Goal: Transaction & Acquisition: Subscribe to service/newsletter

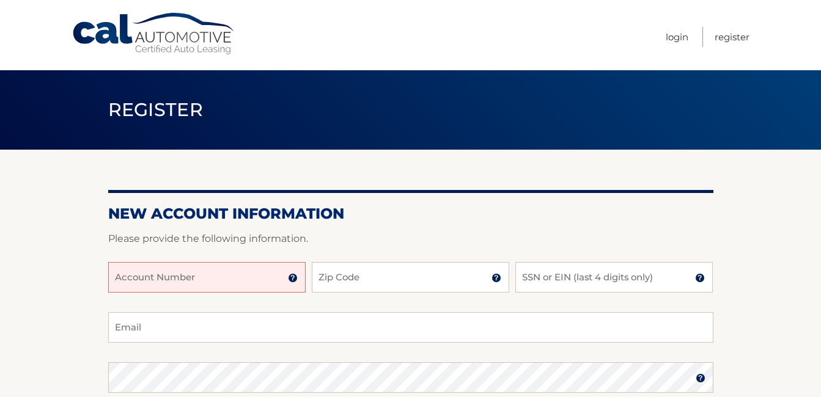
click at [249, 282] on input "Account Number" at bounding box center [207, 277] width 198 height 31
type input "48020"
click at [443, 280] on input "Zip Code" at bounding box center [411, 277] width 198 height 31
type input "08816"
click at [541, 276] on input "SSN or EIN (last 4 digits only)" at bounding box center [614, 277] width 198 height 31
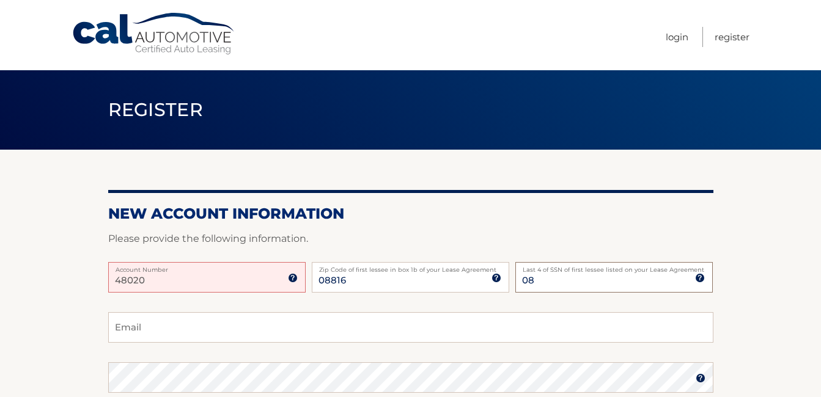
type input "0"
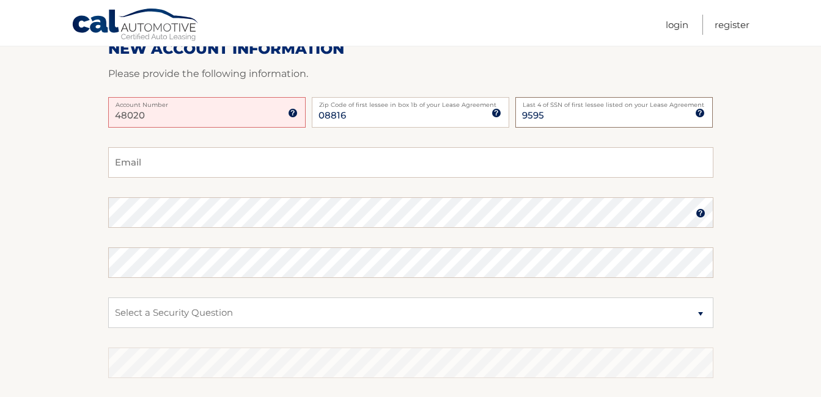
scroll to position [183, 0]
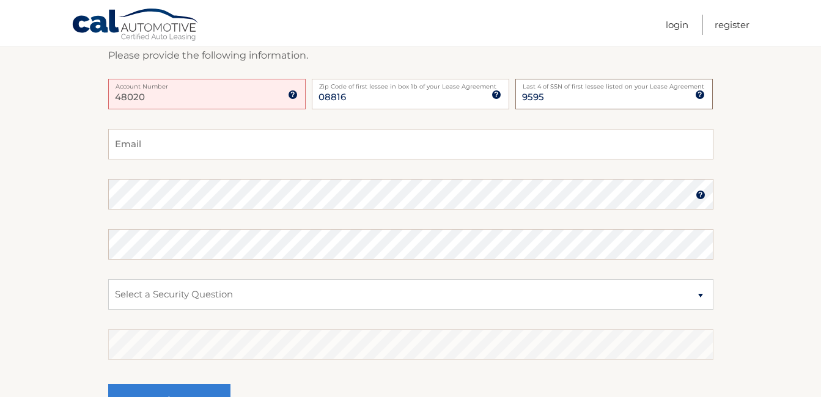
type input "9595"
click at [323, 147] on input "Email" at bounding box center [410, 144] width 605 height 31
type input "C"
type input "camachokenia@hotmail.com"
click at [268, 289] on select "Select a Security Question What was the name of your elementary school? What is…" at bounding box center [410, 294] width 605 height 31
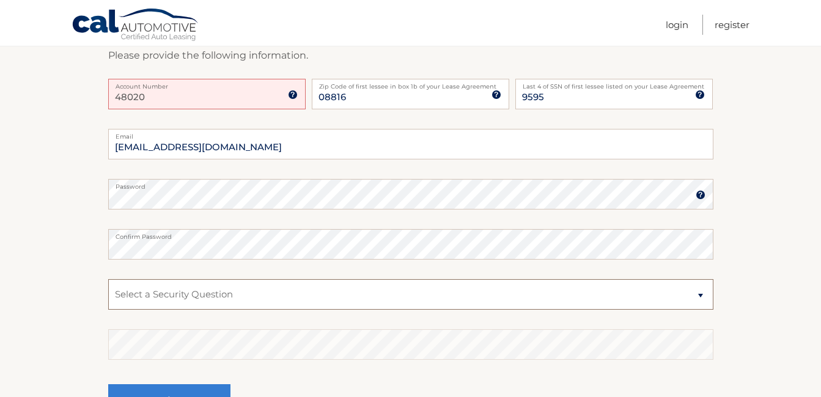
select select "1"
click at [108, 279] on select "Select a Security Question What was the name of your elementary school? What is…" at bounding box center [410, 294] width 605 height 31
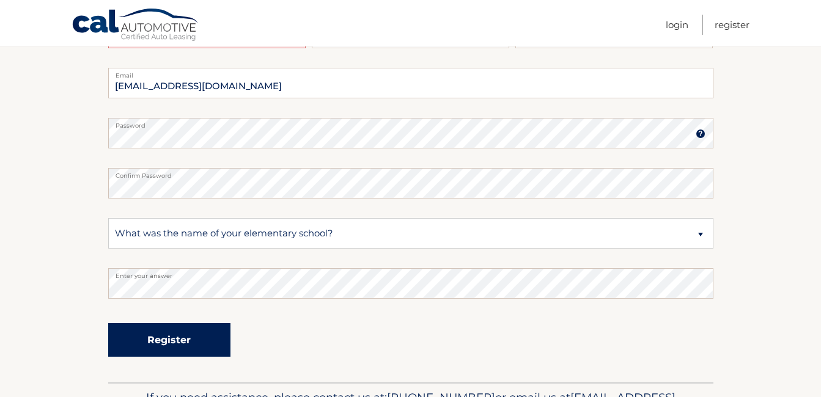
click at [159, 338] on button "Register" at bounding box center [169, 340] width 122 height 34
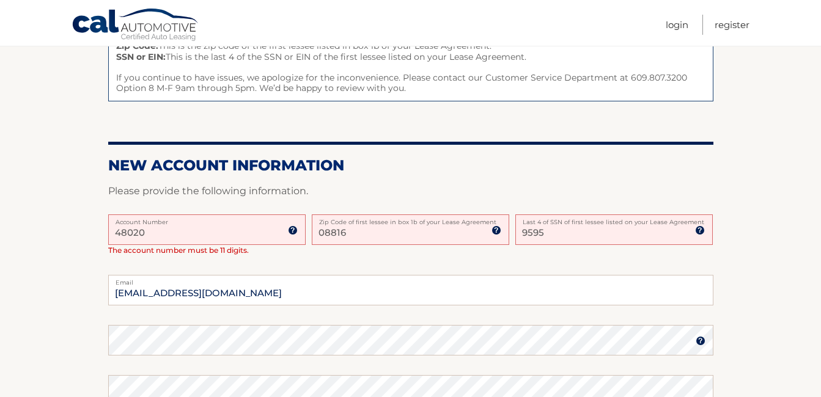
scroll to position [245, 0]
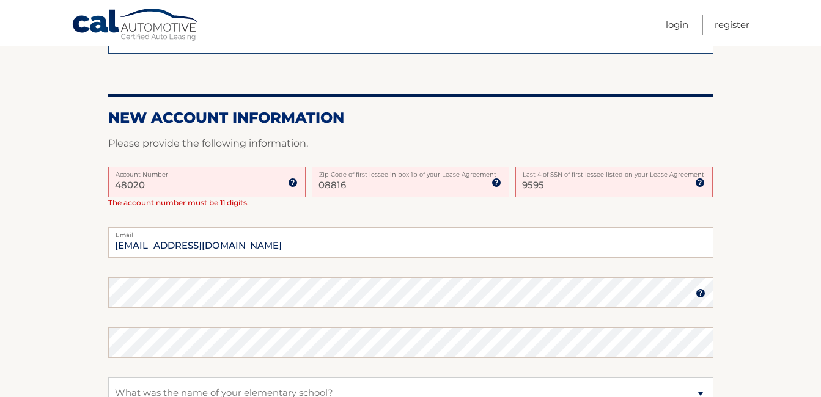
click at [281, 186] on input "48020" at bounding box center [207, 182] width 198 height 31
click at [205, 179] on input "48020" at bounding box center [207, 182] width 198 height 31
type input "4"
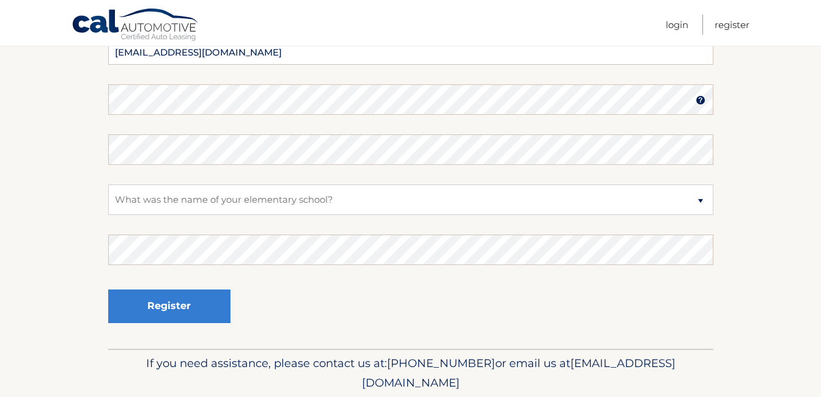
scroll to position [428, 0]
type input "44455979434"
click at [227, 198] on select "Select a Security Question What was the name of your elementary school? What is…" at bounding box center [410, 199] width 605 height 31
click at [108, 184] on select "Select a Security Question What was the name of your elementary school? What is…" at bounding box center [410, 199] width 605 height 31
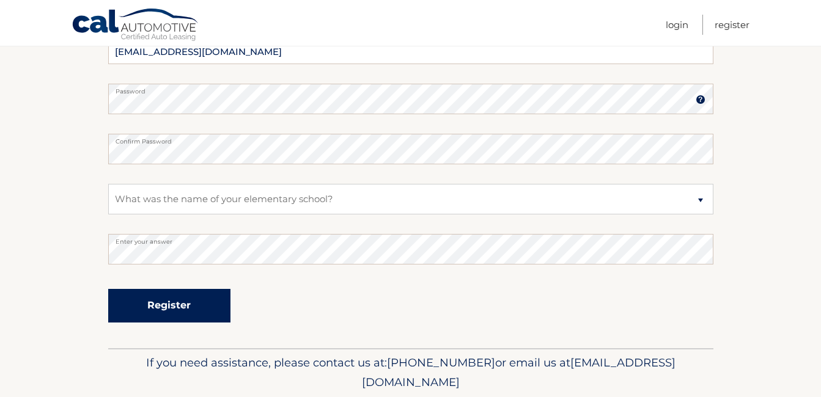
click at [205, 298] on button "Register" at bounding box center [169, 306] width 122 height 34
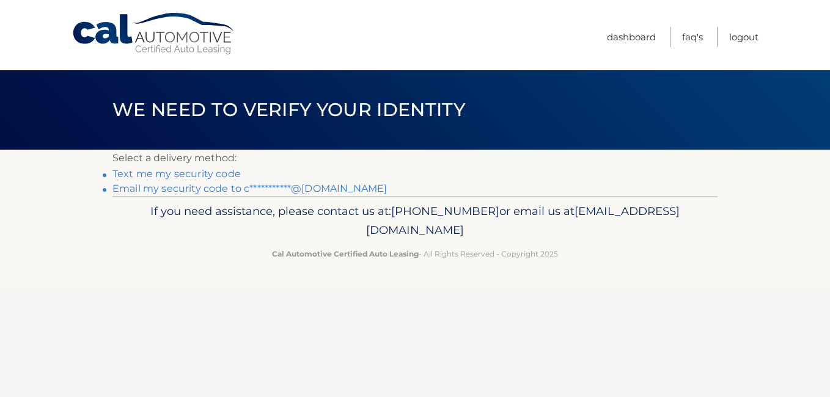
click at [173, 191] on link "**********" at bounding box center [250, 189] width 275 height 12
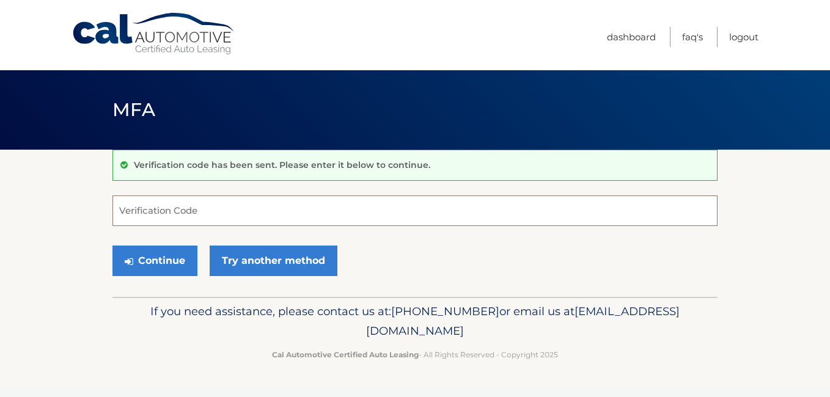
click at [226, 215] on input "Verification Code" at bounding box center [415, 211] width 605 height 31
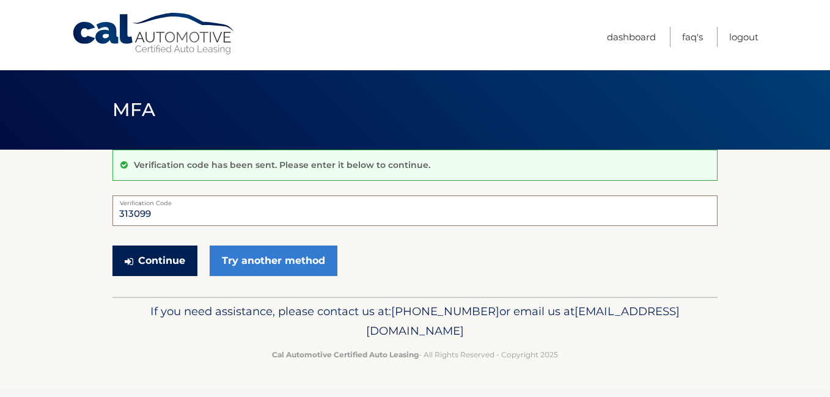
type input "313099"
click at [179, 256] on button "Continue" at bounding box center [155, 261] width 85 height 31
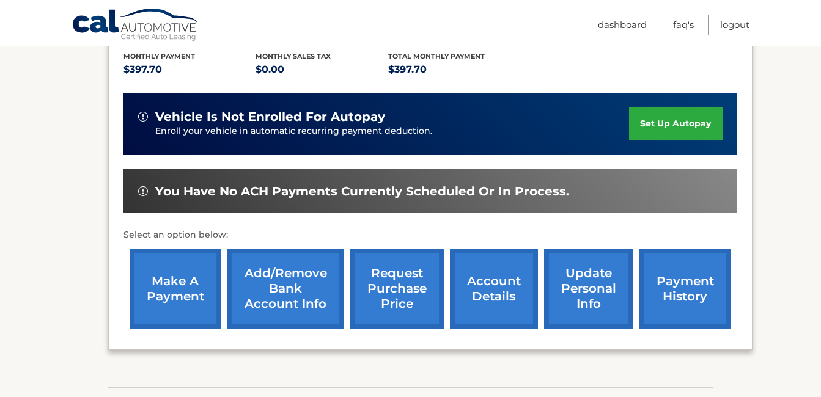
scroll to position [306, 0]
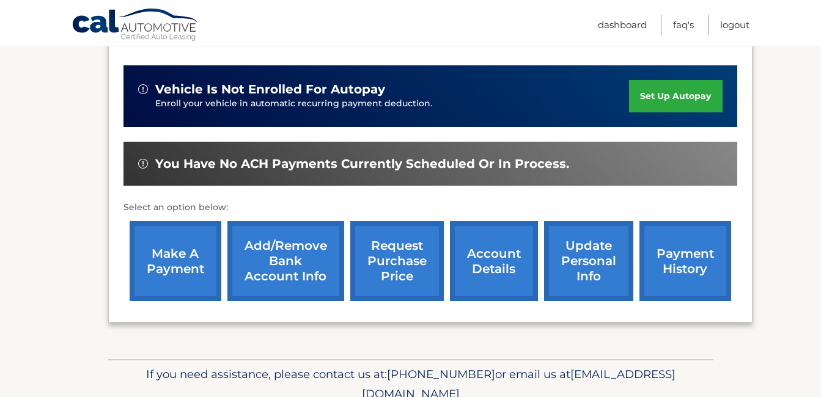
click at [151, 241] on link "make a payment" at bounding box center [176, 261] width 92 height 80
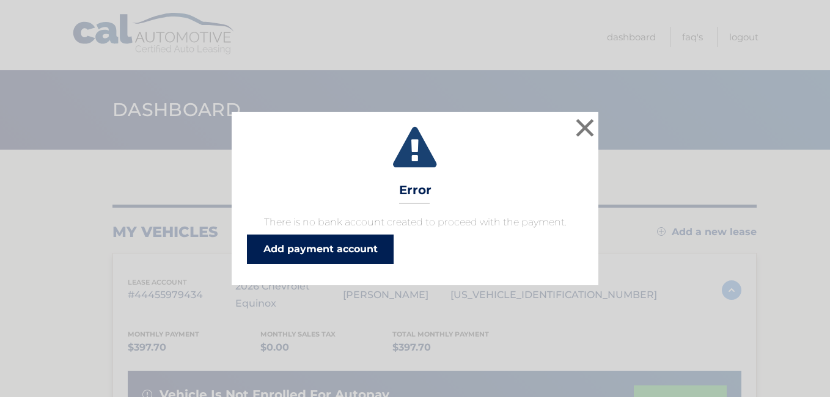
click at [327, 251] on link "Add payment account" at bounding box center [320, 249] width 147 height 29
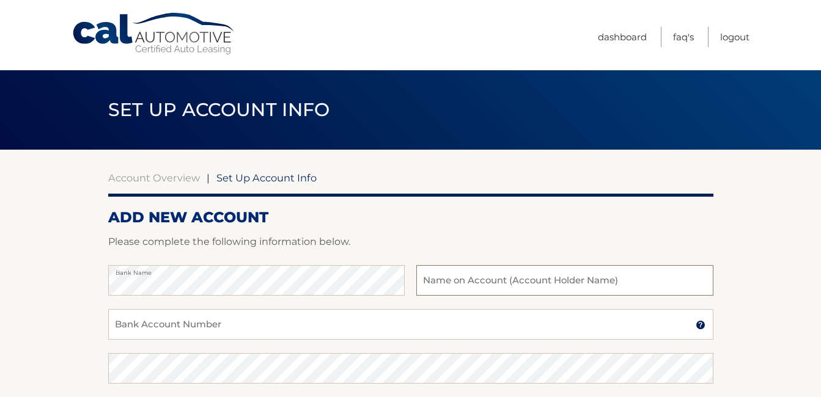
click at [506, 286] on input "text" at bounding box center [564, 280] width 297 height 31
type input "[PERSON_NAME]"
click at [228, 325] on input "Bank Account Number" at bounding box center [410, 324] width 605 height 31
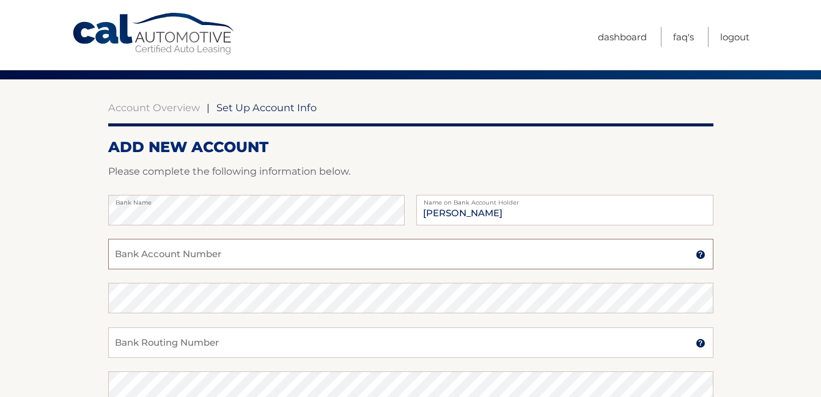
scroll to position [122, 0]
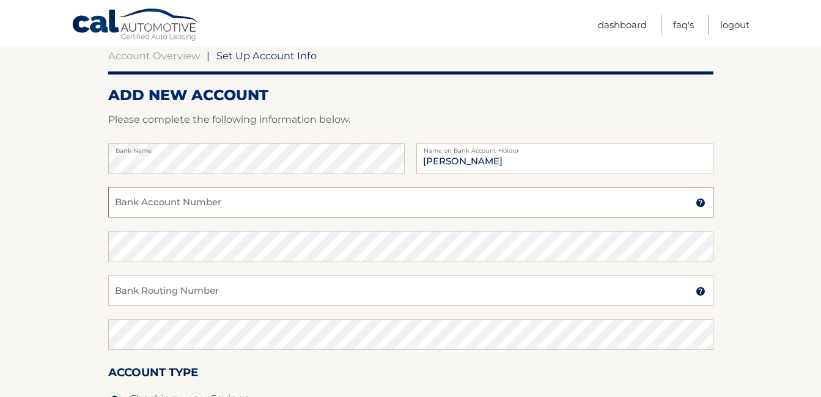
click at [240, 198] on input "Bank Account Number" at bounding box center [410, 202] width 605 height 31
type input "36339922315"
click at [254, 290] on input "Bank Routing Number" at bounding box center [410, 291] width 605 height 31
type input "031176110"
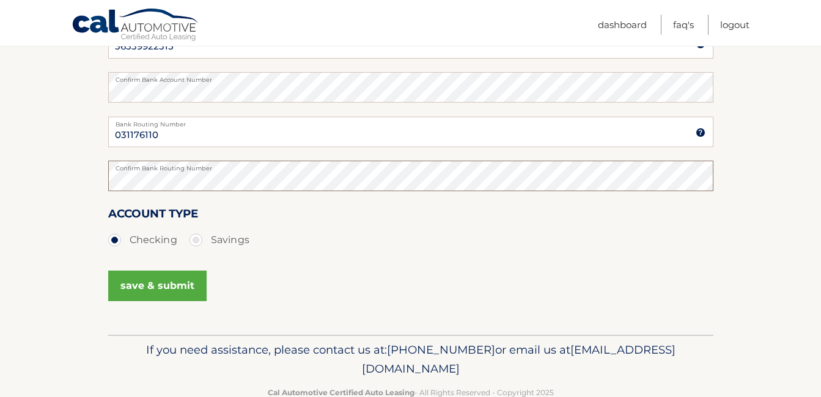
scroll to position [306, 0]
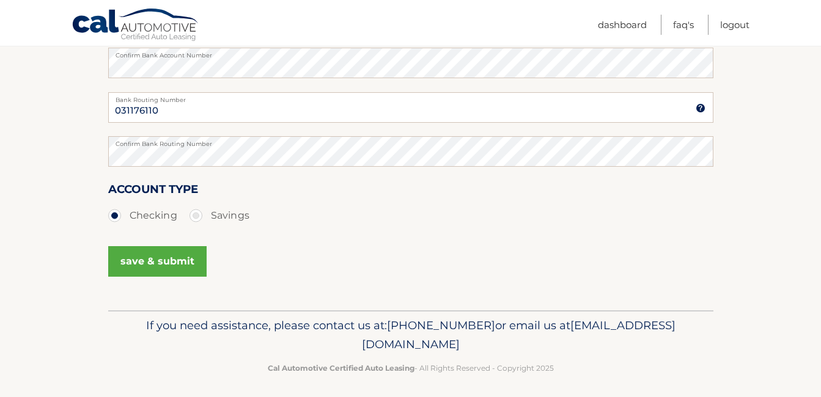
click at [131, 265] on button "save & submit" at bounding box center [157, 261] width 98 height 31
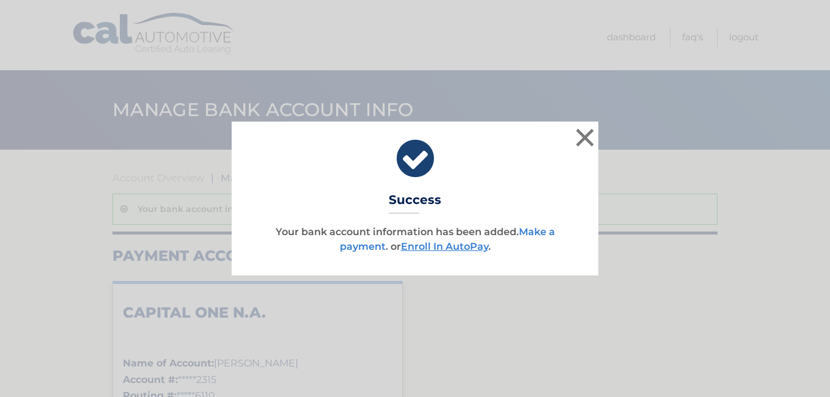
click at [360, 246] on link "Make a payment" at bounding box center [447, 239] width 215 height 26
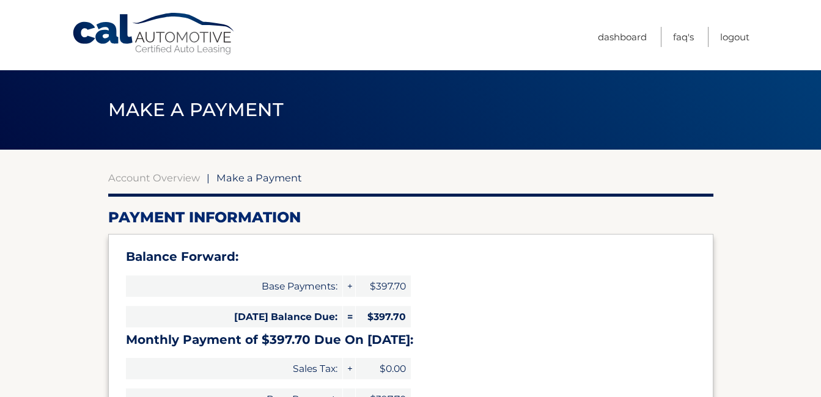
select select "N2M1NDBjOWUtZGJlNS00NjMwLWJkOTItYTk5OGQyZDljY2Zl"
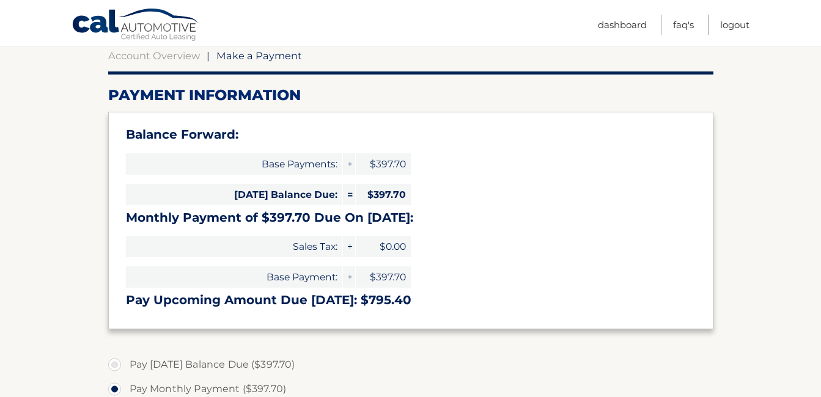
scroll to position [183, 0]
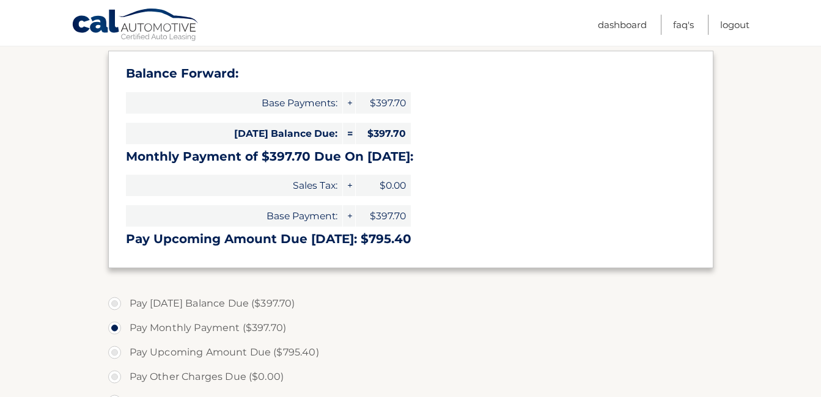
click at [116, 305] on label "Pay [DATE] Balance Due ($397.70)" at bounding box center [410, 304] width 605 height 24
click at [116, 305] on input "Pay [DATE] Balance Due ($397.70)" at bounding box center [119, 302] width 12 height 20
radio input "true"
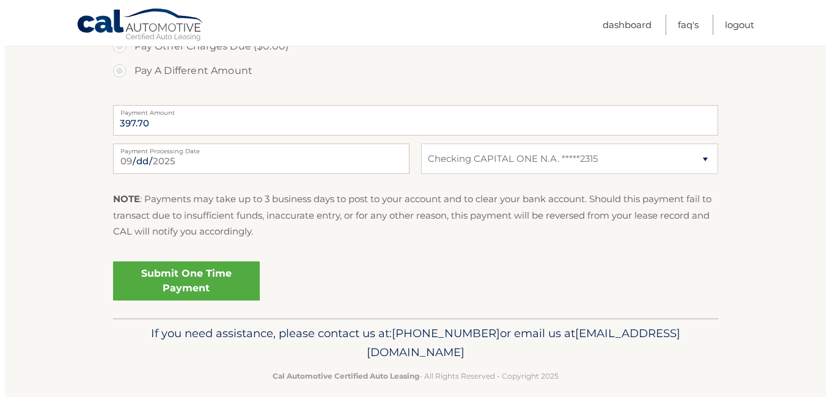
scroll to position [528, 0]
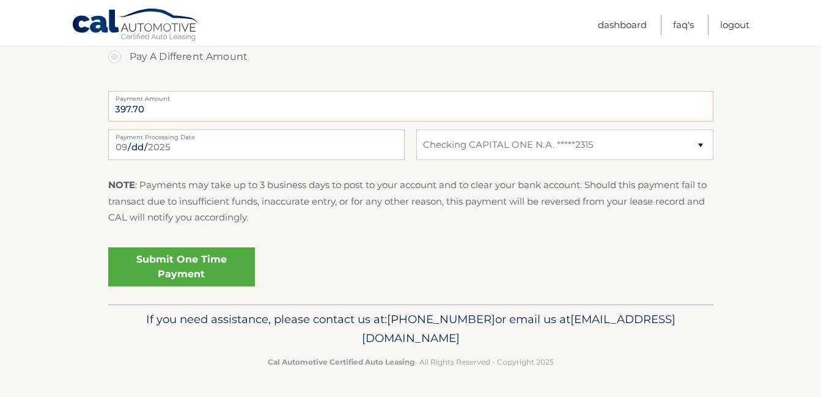
click at [218, 264] on link "Submit One Time Payment" at bounding box center [181, 267] width 147 height 39
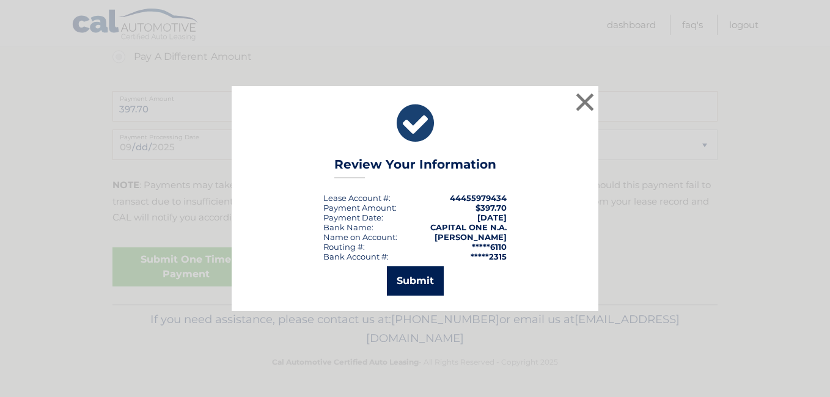
click at [431, 282] on button "Submit" at bounding box center [415, 281] width 57 height 29
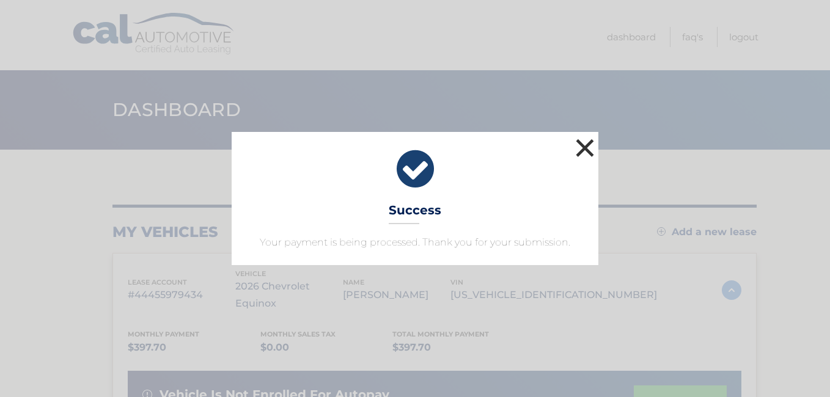
click at [584, 145] on button "×" at bounding box center [585, 148] width 24 height 24
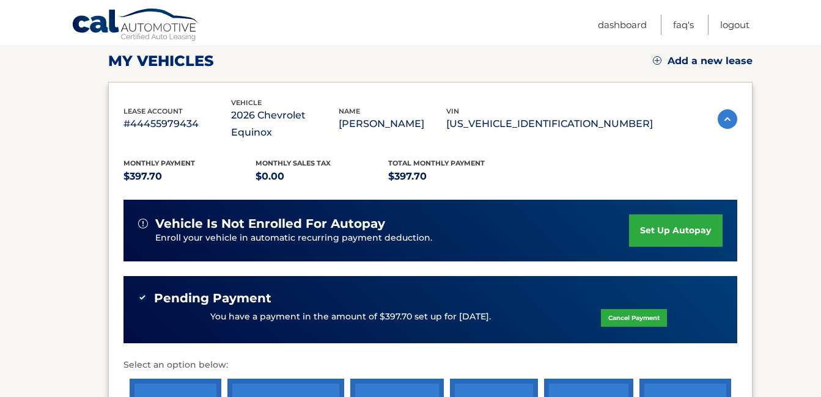
scroll to position [183, 0]
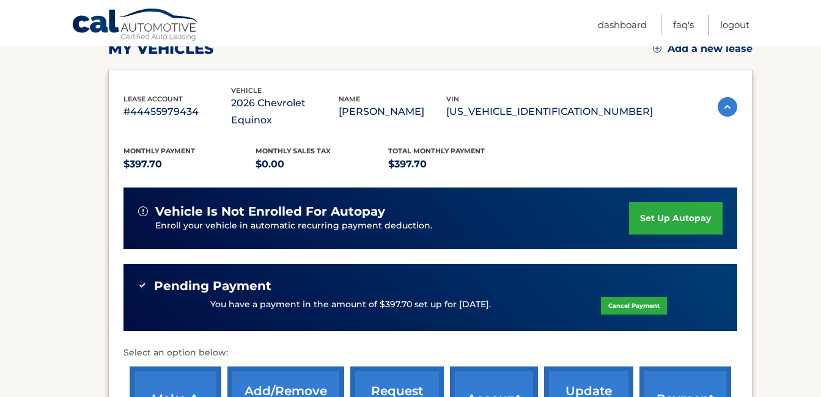
click at [654, 205] on link "set up autopay" at bounding box center [675, 218] width 93 height 32
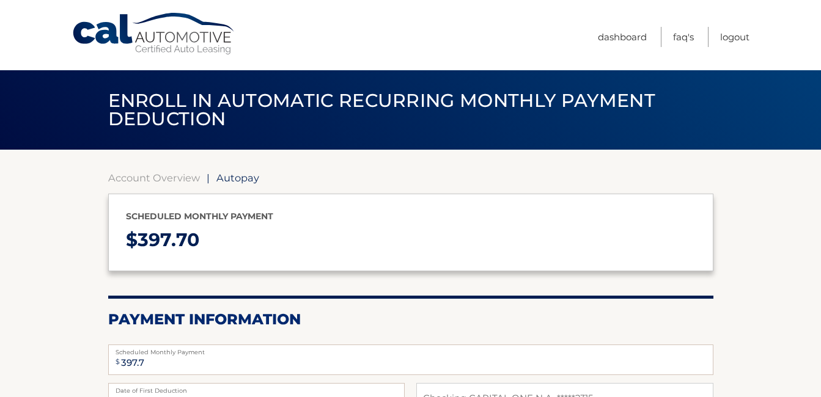
select select "N2M1NDBjOWUtZGJlNS00NjMwLWJkOTItYTk5OGQyZDljY2Zl"
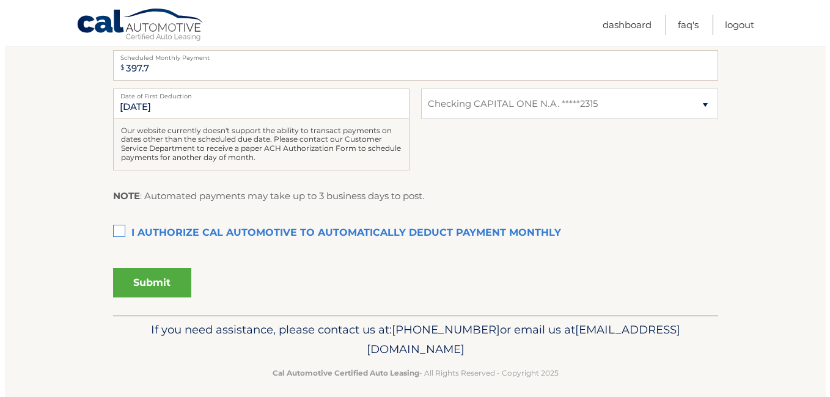
scroll to position [305, 0]
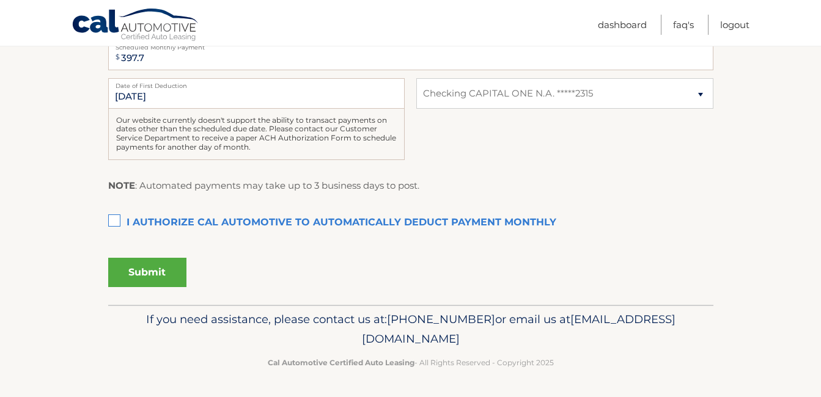
click at [120, 220] on label "I authorize cal automotive to automatically deduct payment monthly This checkbo…" at bounding box center [410, 223] width 605 height 24
click at [0, 0] on input "I authorize cal automotive to automatically deduct payment monthly This checkbo…" at bounding box center [0, 0] width 0 height 0
click at [165, 268] on button "Submit" at bounding box center [147, 272] width 78 height 29
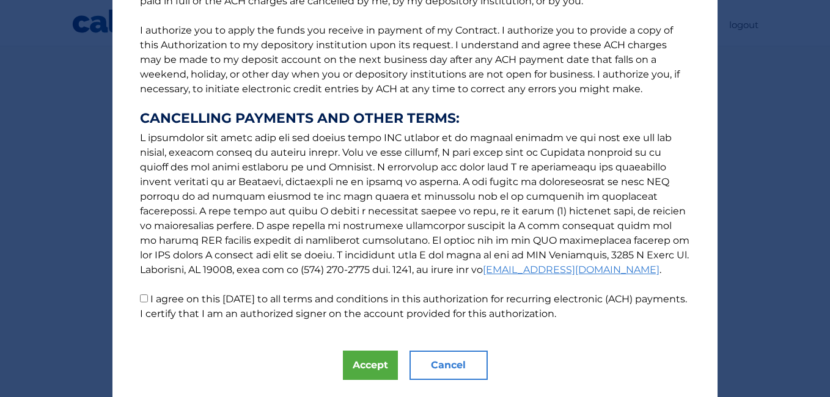
scroll to position [180, 0]
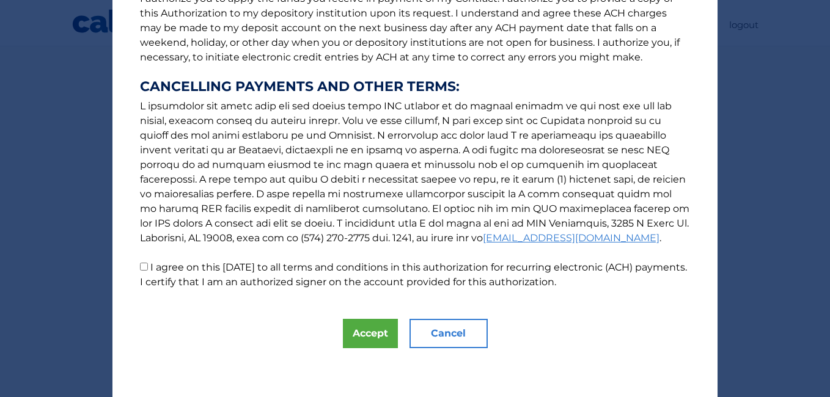
click at [142, 268] on input "I agree on this 09/01/2025 to all terms and conditions in this authorization fo…" at bounding box center [144, 267] width 8 height 8
checkbox input "true"
click at [370, 340] on button "Accept" at bounding box center [370, 333] width 55 height 29
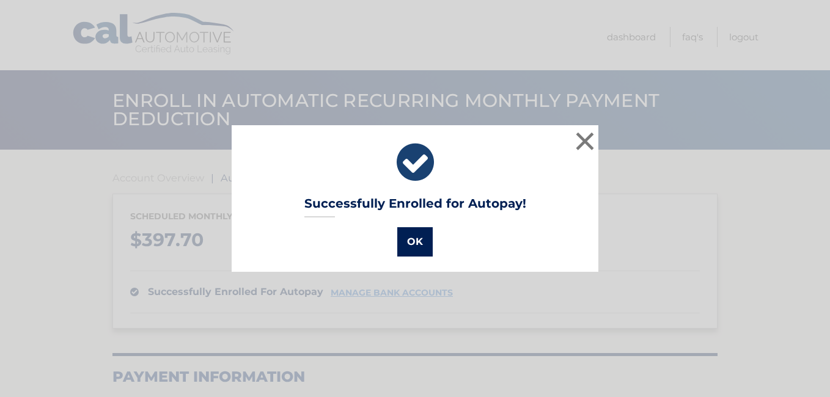
click at [410, 243] on button "OK" at bounding box center [414, 241] width 35 height 29
